Goal: Check status: Check status

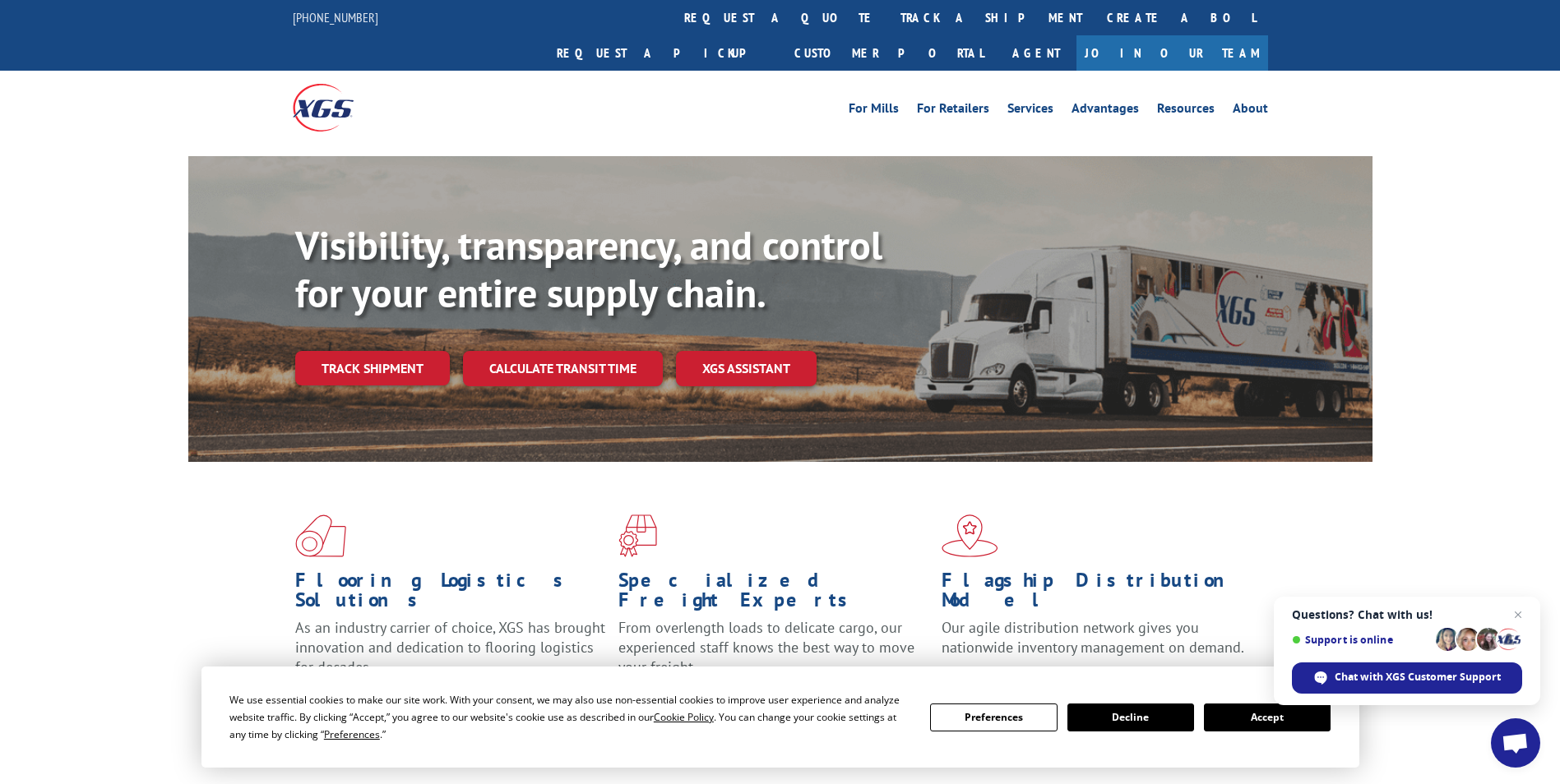
click at [888, 16] on link "track a shipment" at bounding box center [990, 17] width 206 height 36
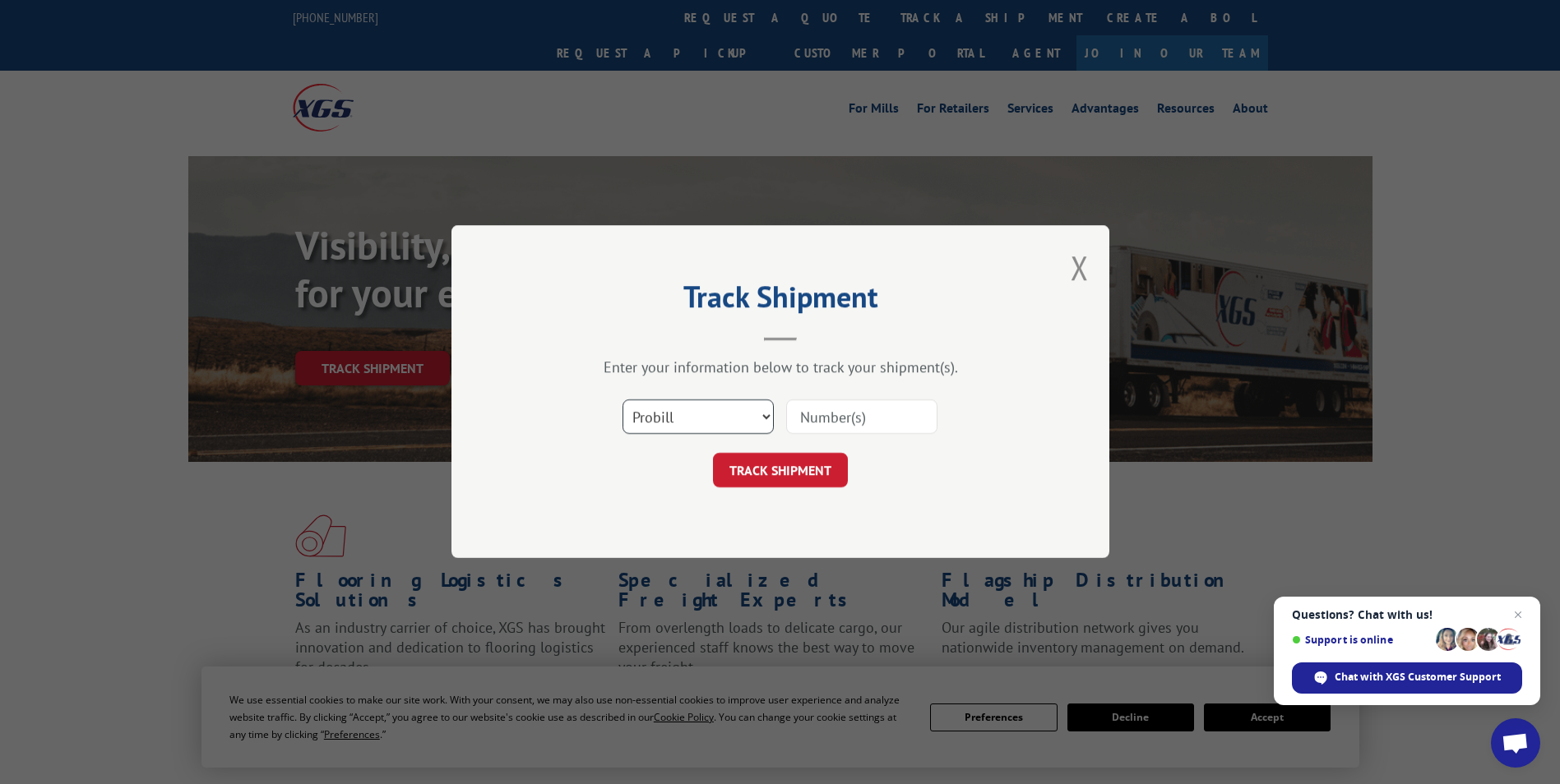
click at [677, 423] on select "Select category... Probill BOL PO" at bounding box center [698, 418] width 152 height 35
select select "bol"
click at [623, 401] on select "Select category... Probill BOL PO" at bounding box center [698, 418] width 152 height 35
drag, startPoint x: 812, startPoint y: 411, endPoint x: 802, endPoint y: 392, distance: 21.5
click at [807, 394] on div "Select category... Probill BOL PO" at bounding box center [780, 418] width 494 height 55
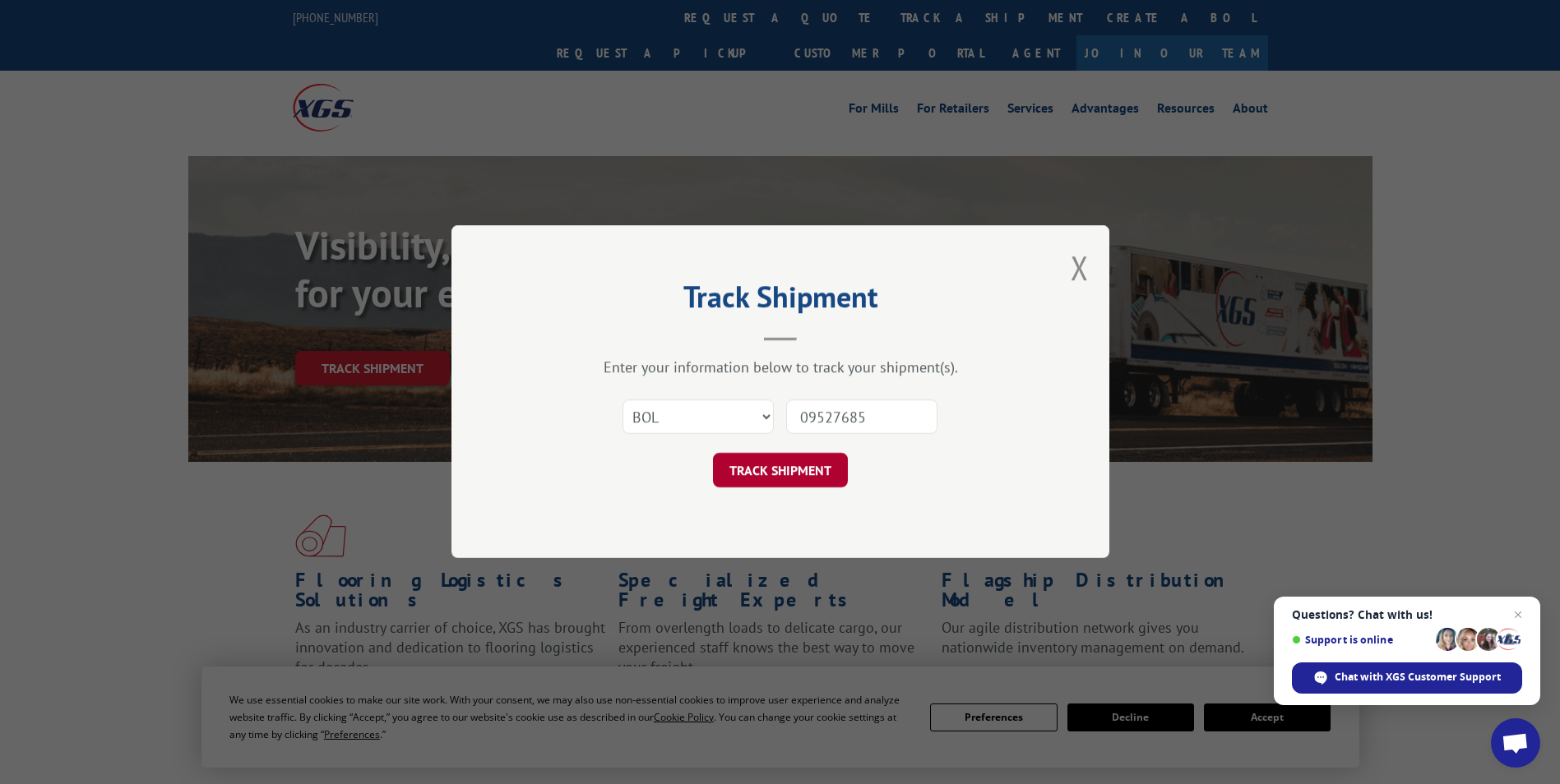
type input "09527685"
click at [789, 477] on button "TRACK SHIPMENT" at bounding box center [780, 471] width 135 height 35
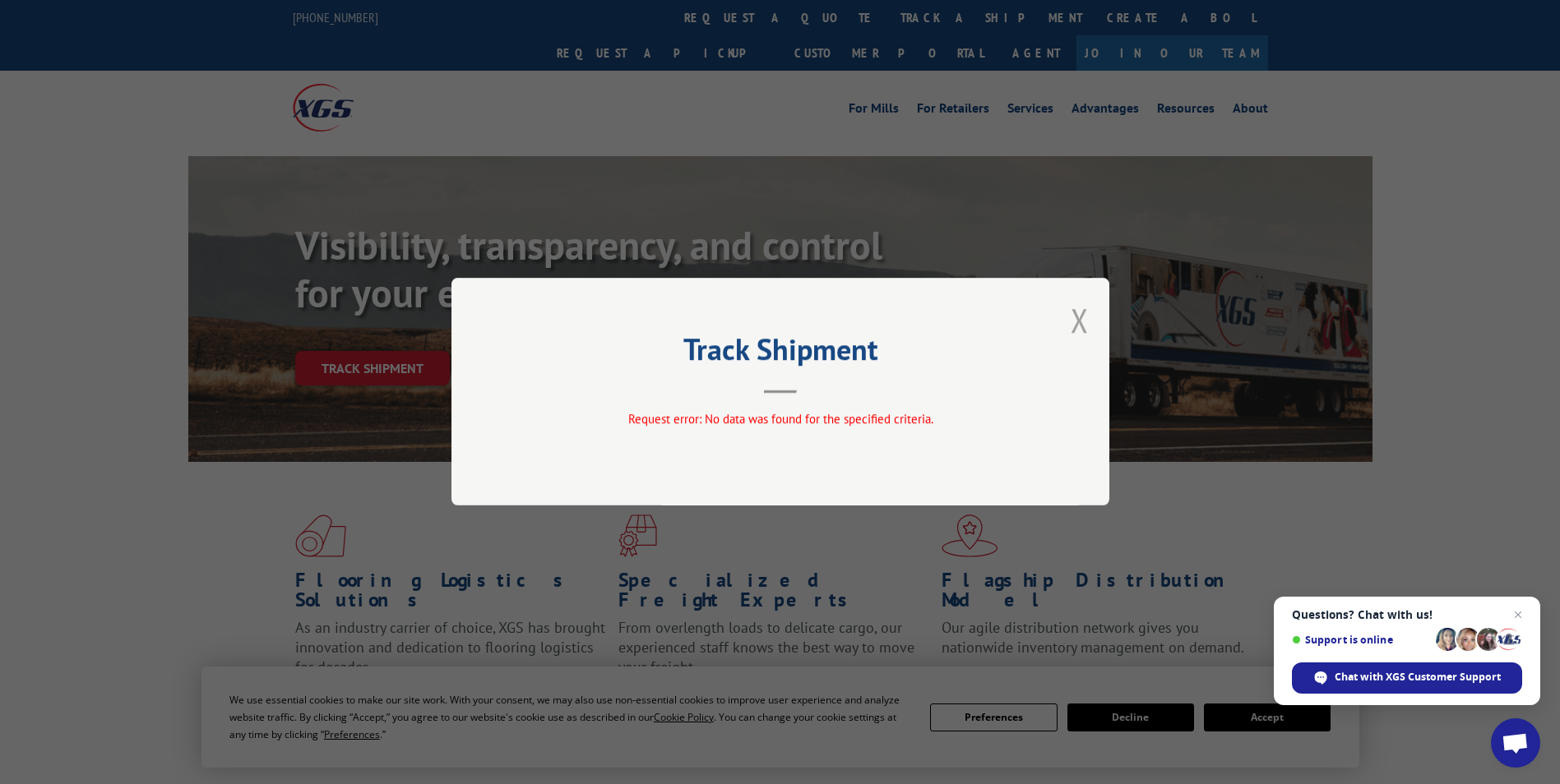
click at [1076, 329] on button "Close modal" at bounding box center [1080, 320] width 18 height 44
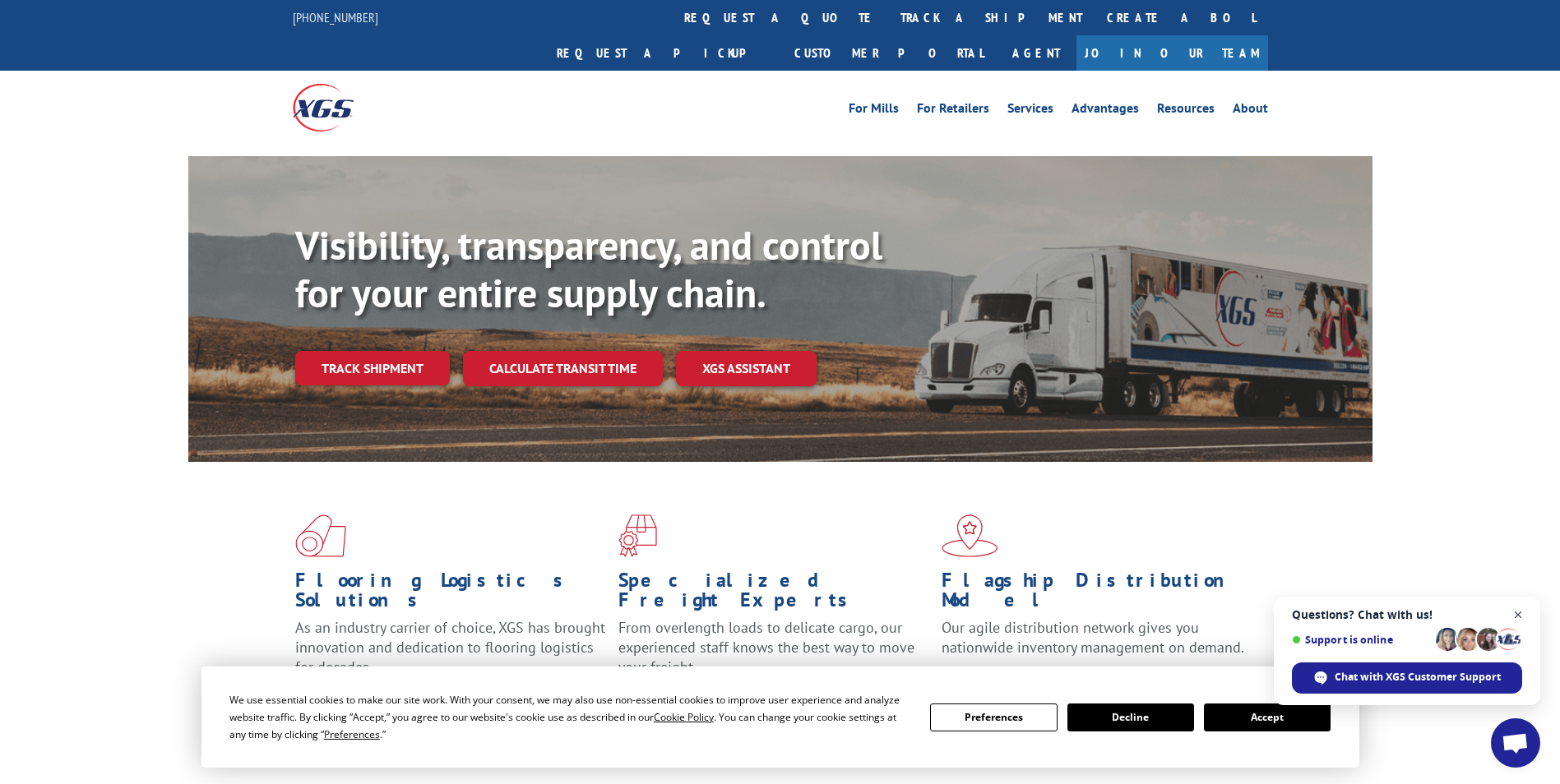
click at [1514, 613] on span "Close chat" at bounding box center [1518, 615] width 21 height 21
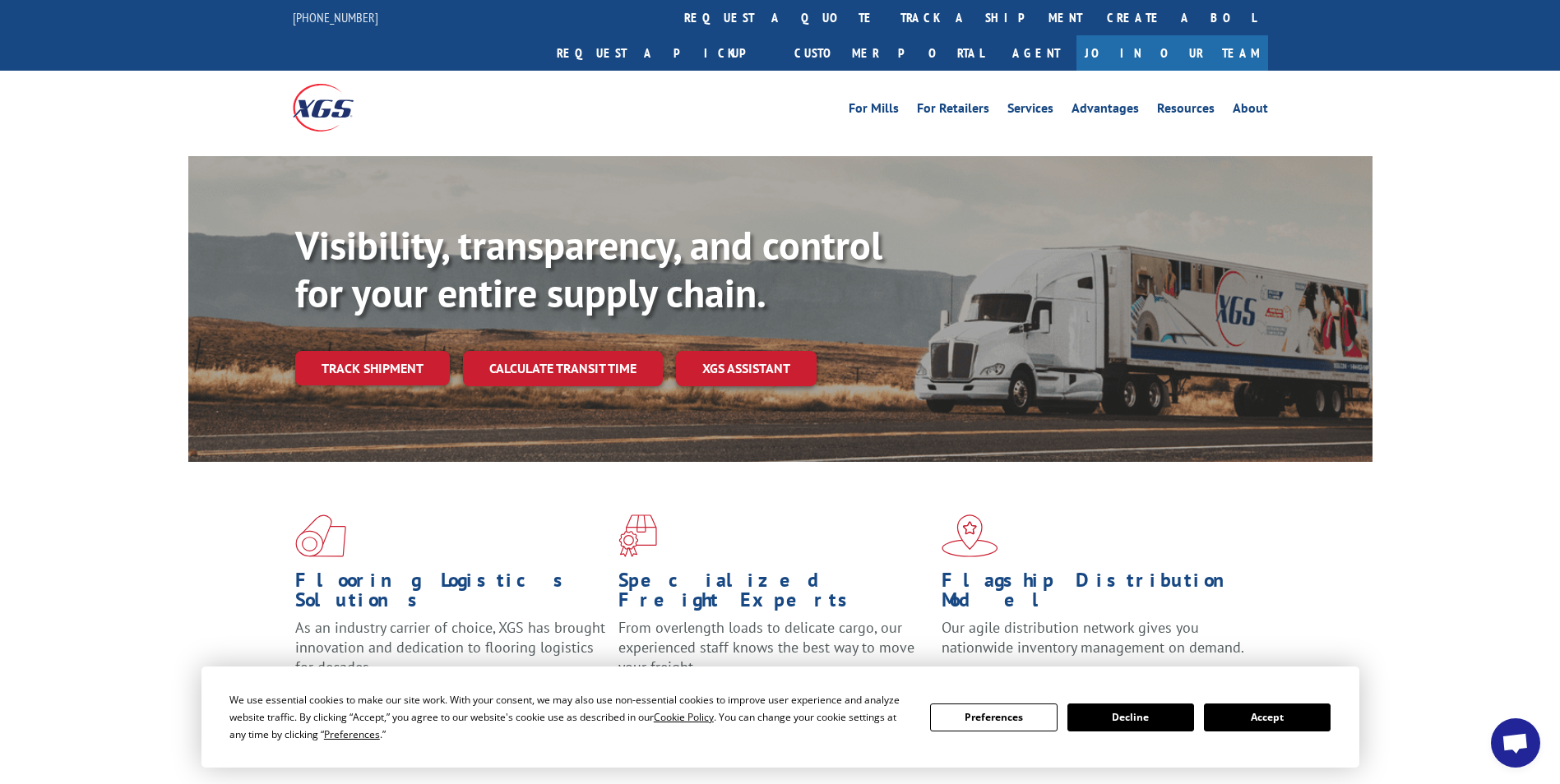
click at [1316, 720] on button "Accept" at bounding box center [1267, 718] width 127 height 28
